Goal: Find specific page/section: Find specific page/section

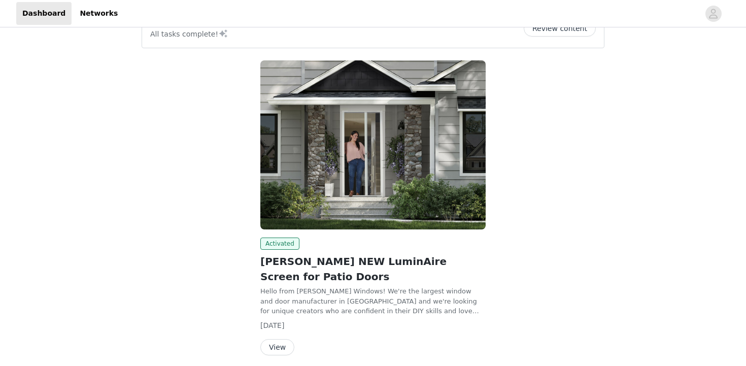
scroll to position [142, 0]
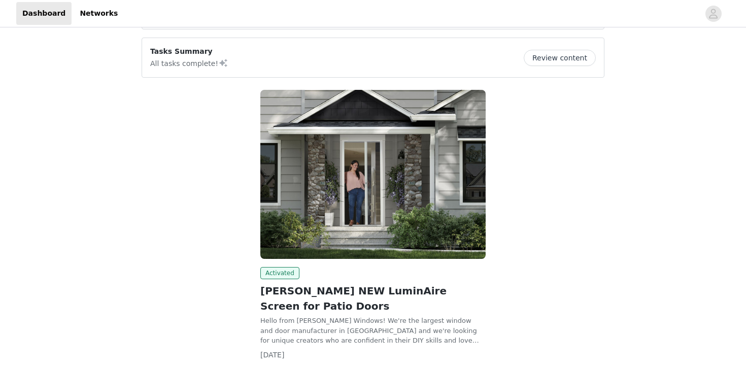
scroll to position [142, 0]
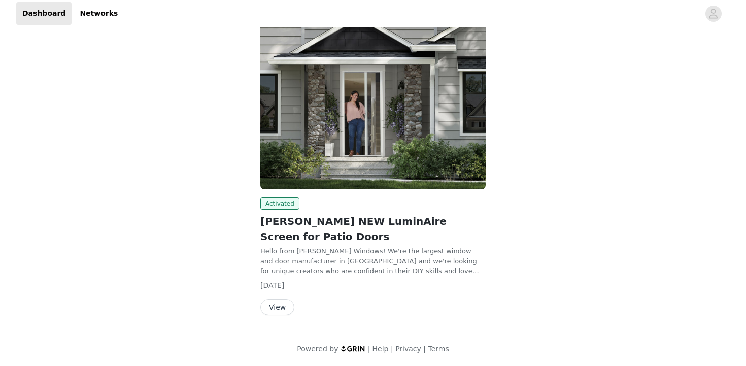
click at [279, 309] on button "View" at bounding box center [277, 307] width 34 height 16
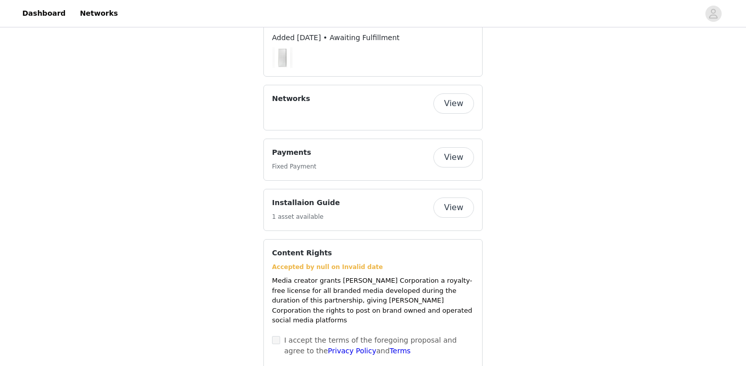
scroll to position [623, 0]
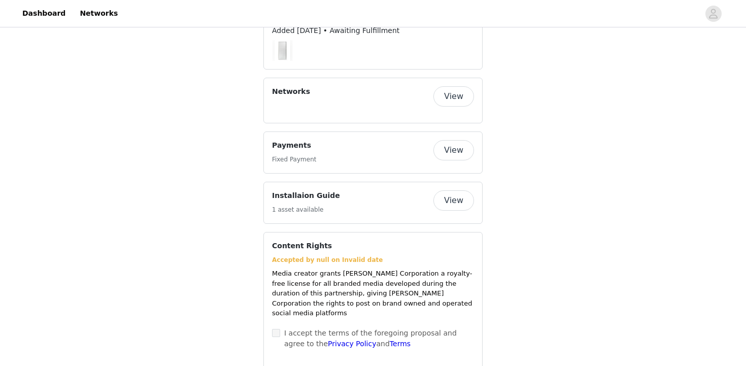
click at [461, 140] on button "View" at bounding box center [454, 150] width 41 height 20
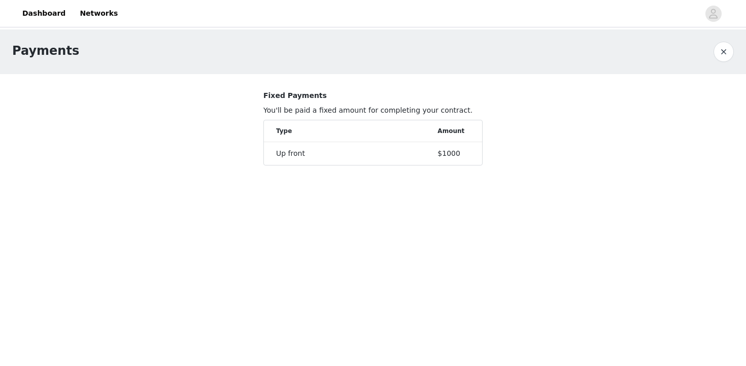
click at [724, 47] on button "button" at bounding box center [724, 52] width 20 height 20
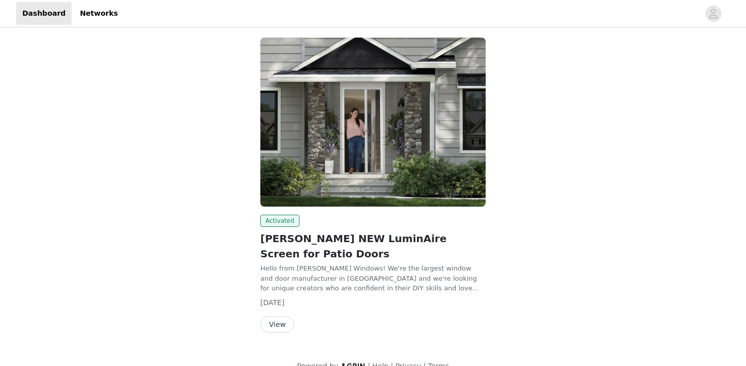
scroll to position [142, 0]
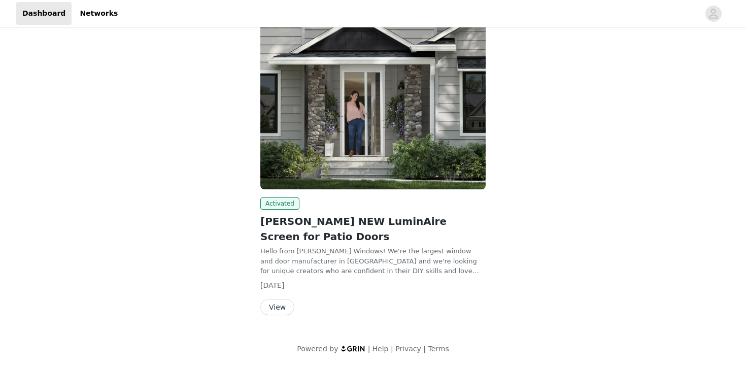
click at [276, 308] on button "View" at bounding box center [277, 307] width 34 height 16
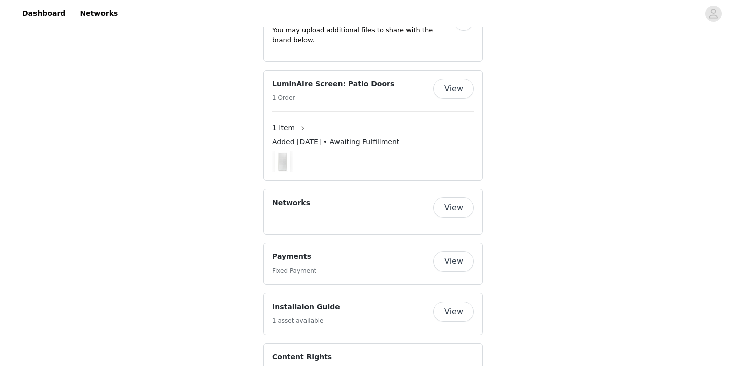
scroll to position [553, 0]
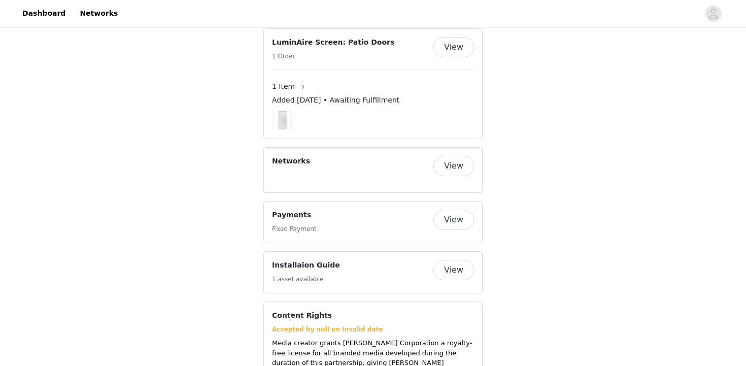
click at [455, 210] on button "View" at bounding box center [454, 220] width 41 height 20
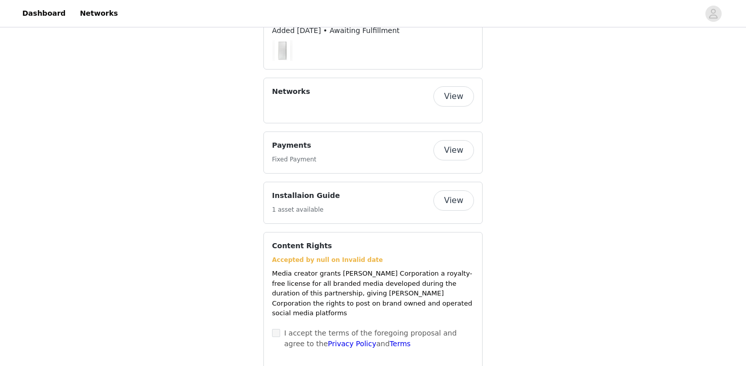
scroll to position [573, 0]
